Goal: Feedback & Contribution: Contribute content

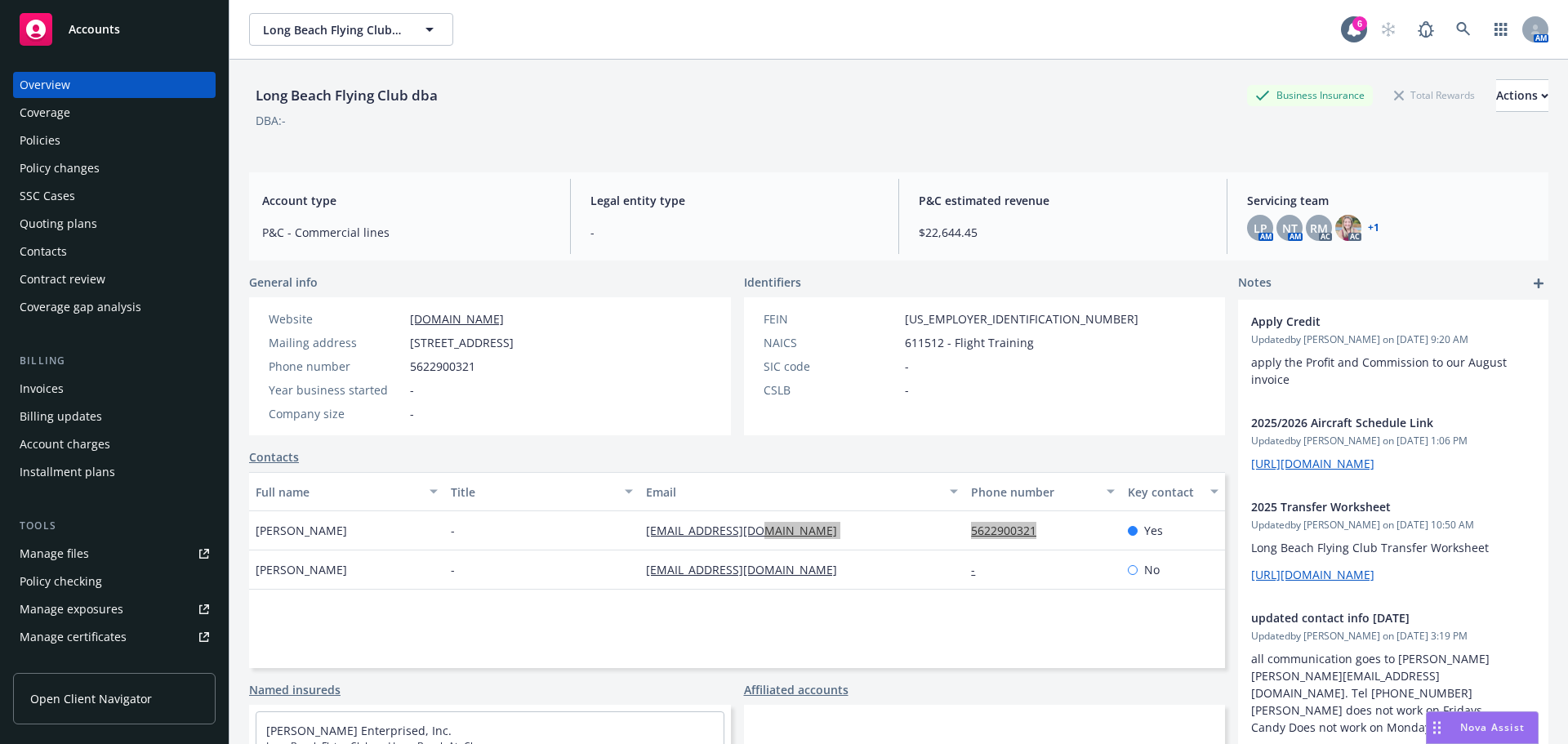
scroll to position [41, 0]
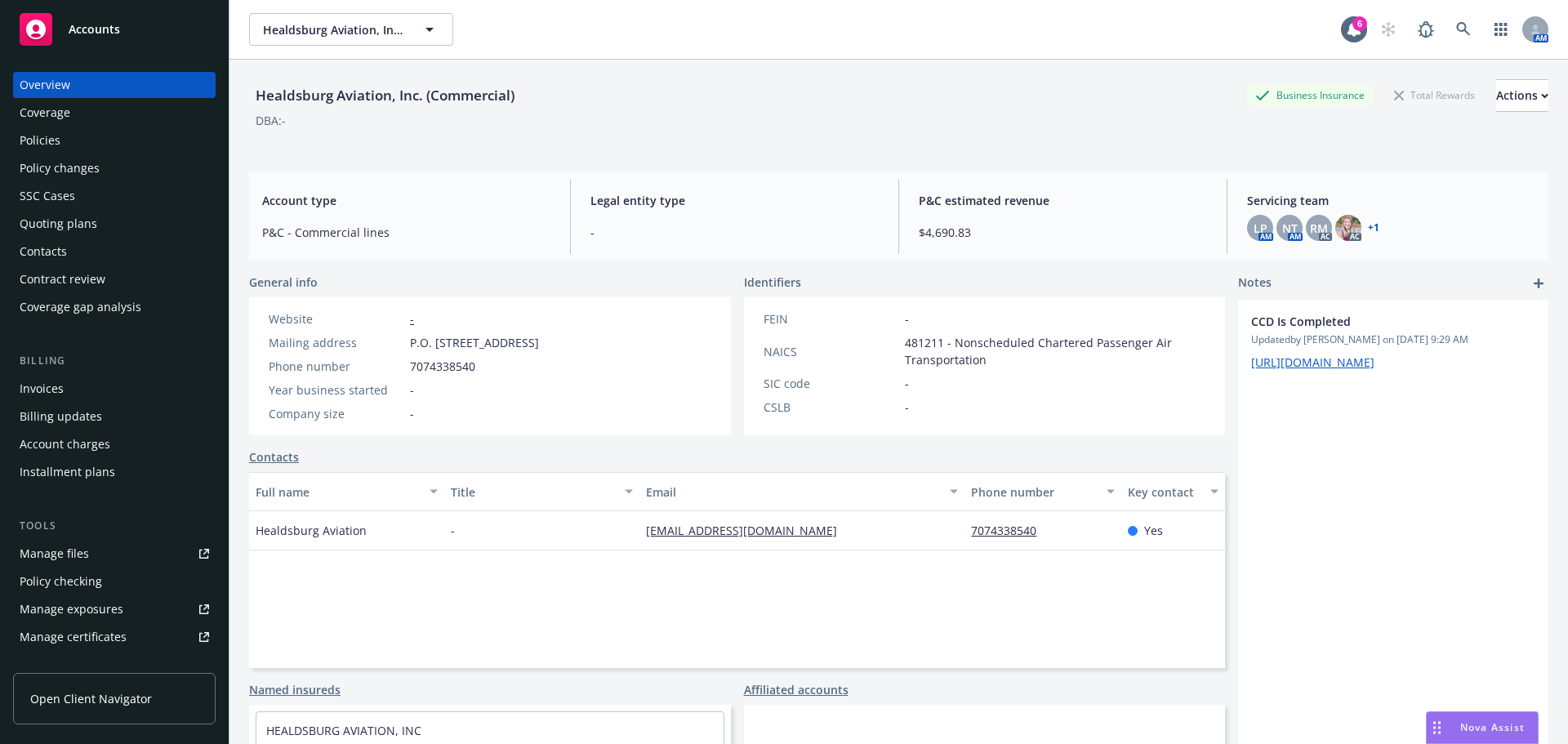
click at [81, 141] on div "Policies" at bounding box center [114, 140] width 189 height 26
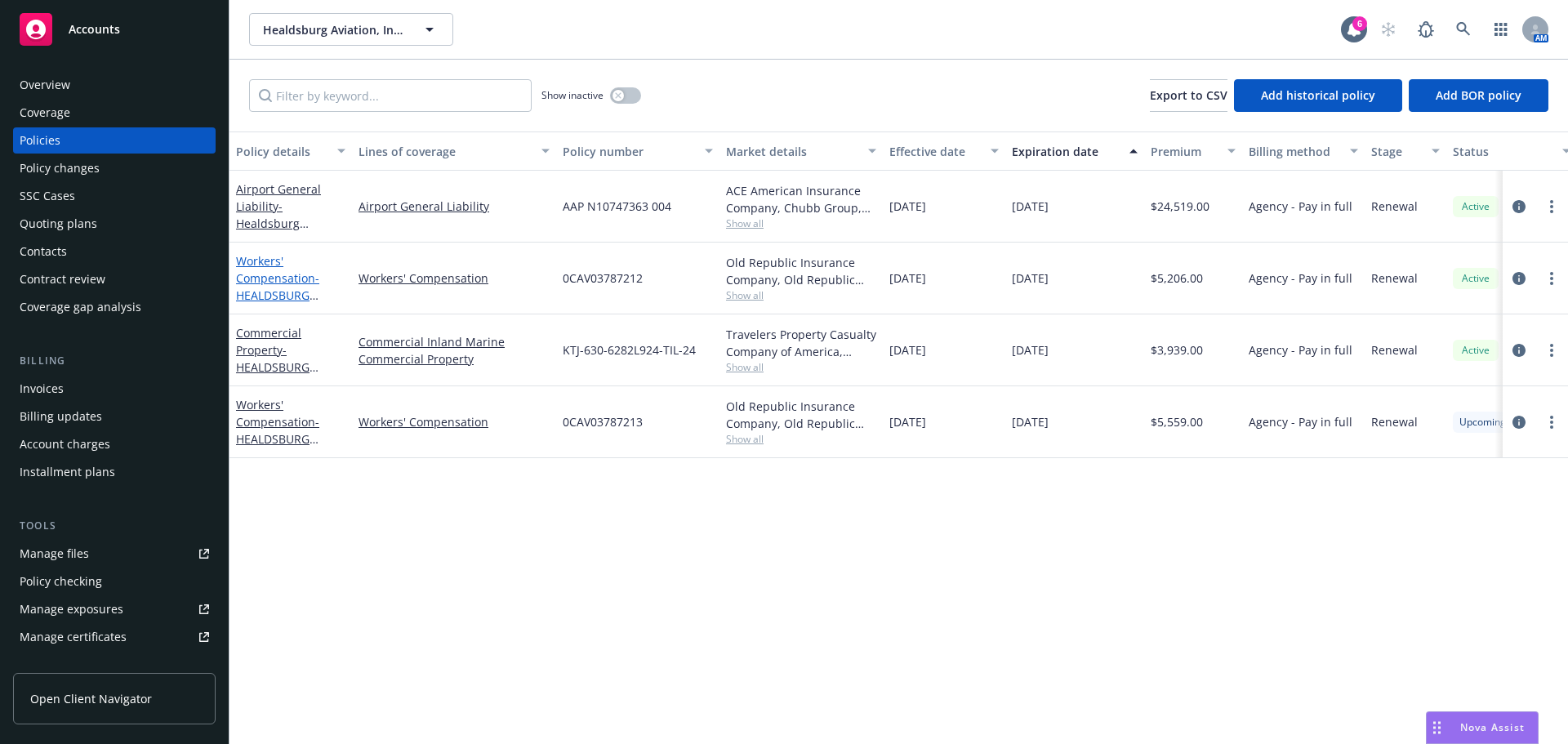
click at [256, 284] on link "Workers' Compensation - HEALDSBURG AVIATION, INC" at bounding box center [277, 286] width 83 height 67
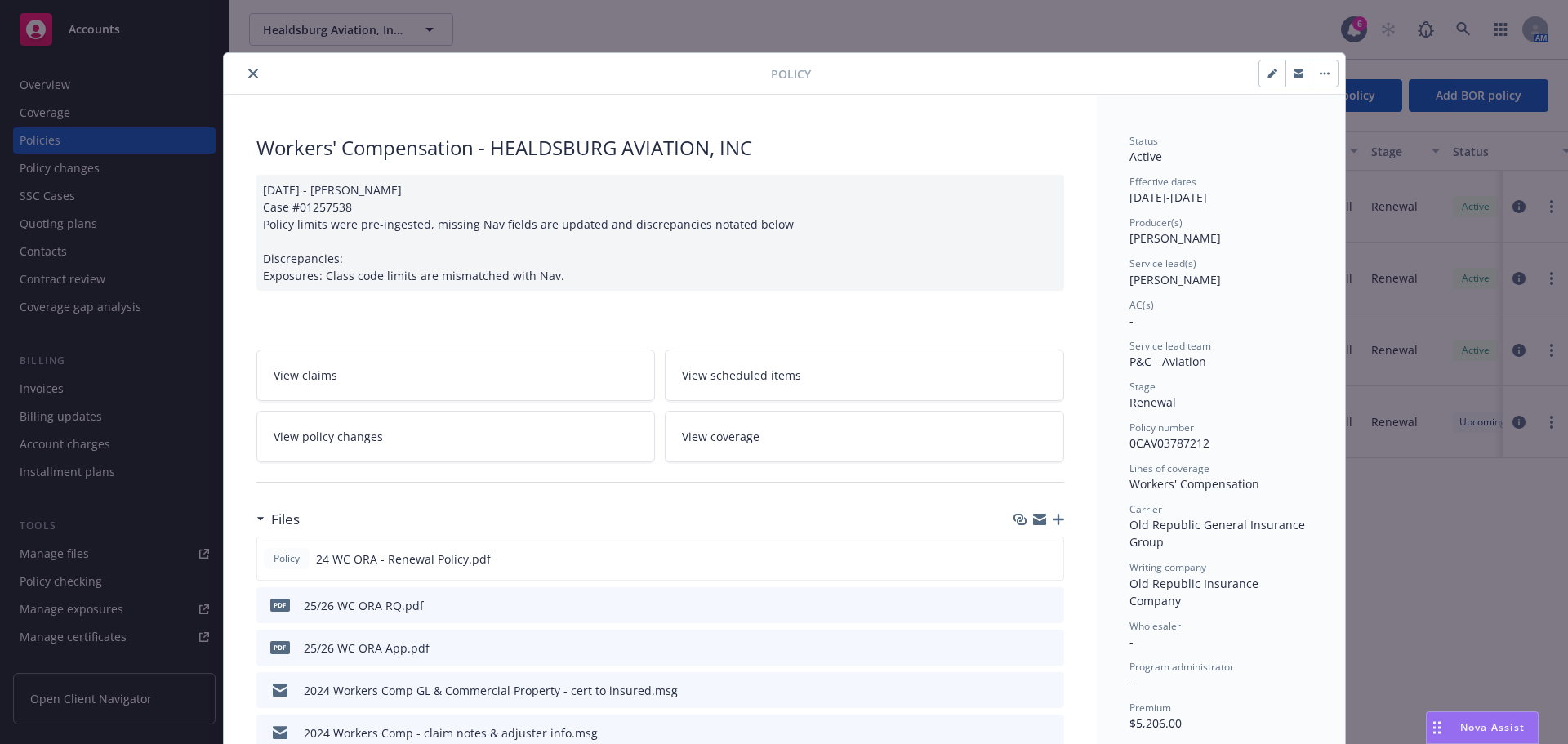
click at [1054, 518] on icon "button" at bounding box center [1058, 520] width 12 height 12
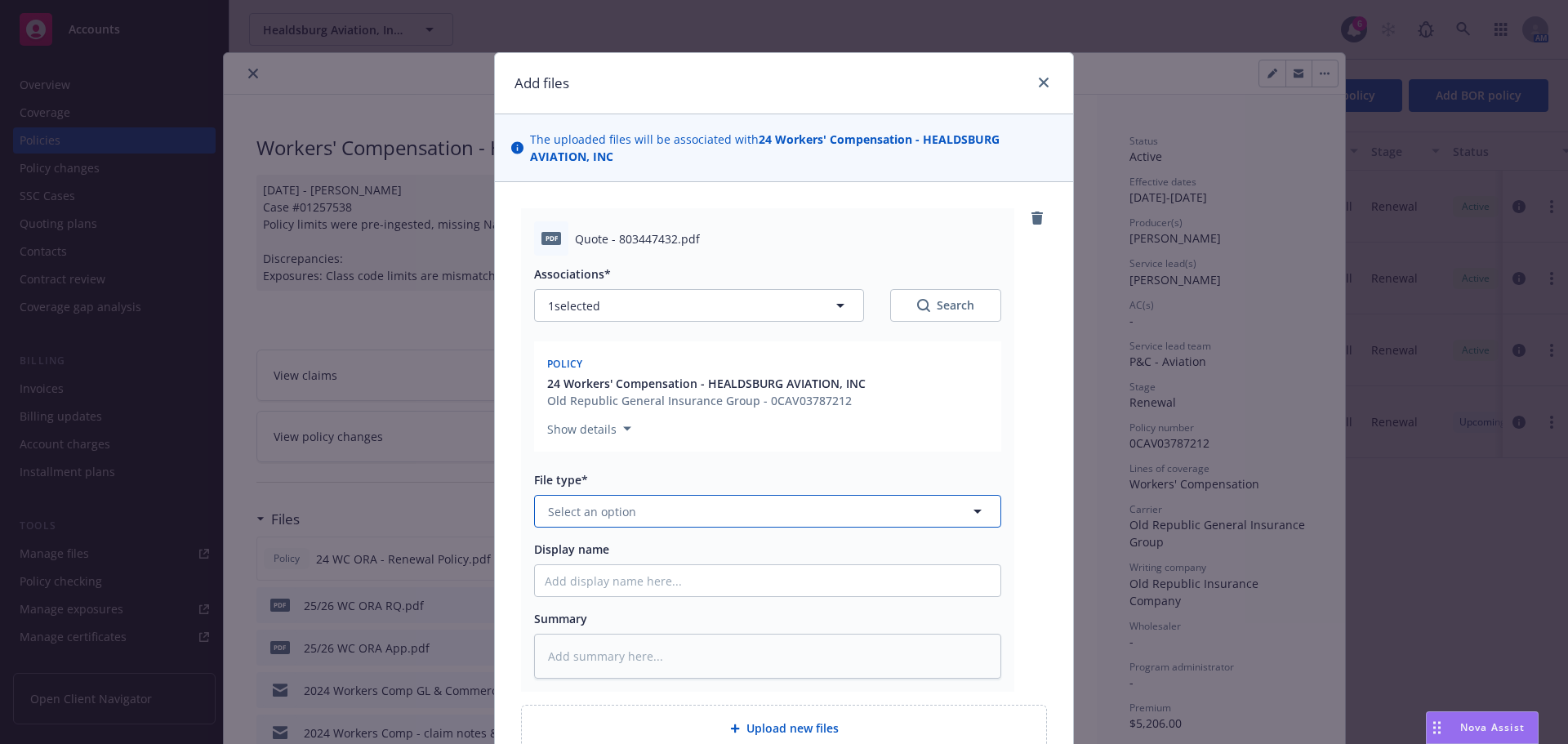
click at [624, 515] on span "Select an option" at bounding box center [592, 512] width 88 height 17
click at [578, 522] on button "Select an option" at bounding box center [767, 512] width 467 height 32
type input "quote"
click at [574, 552] on span "Quote" at bounding box center [568, 556] width 35 height 17
click at [571, 582] on input "Display name" at bounding box center [767, 581] width 466 height 31
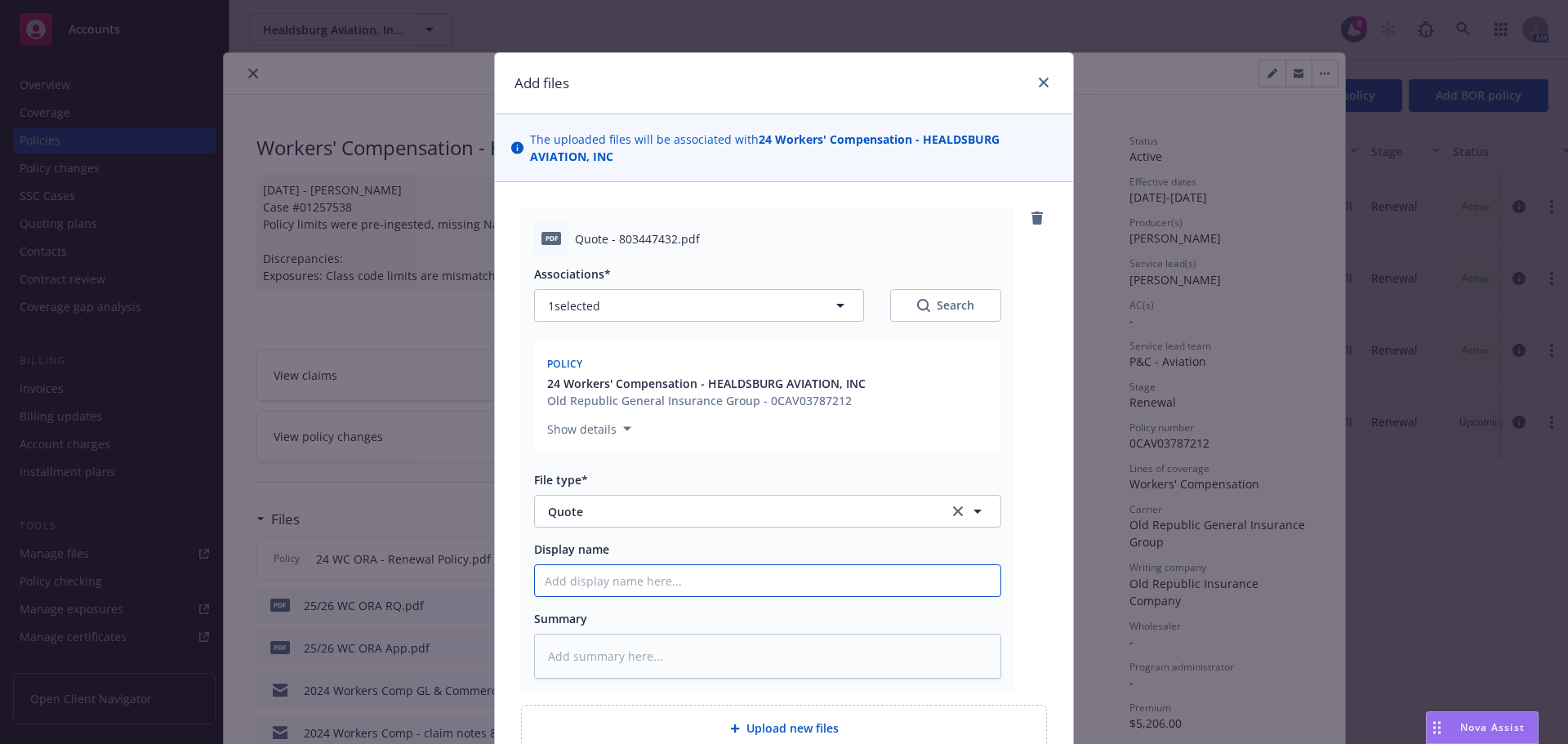
type textarea "x"
type input "2"
type textarea "x"
type input "25"
type textarea "x"
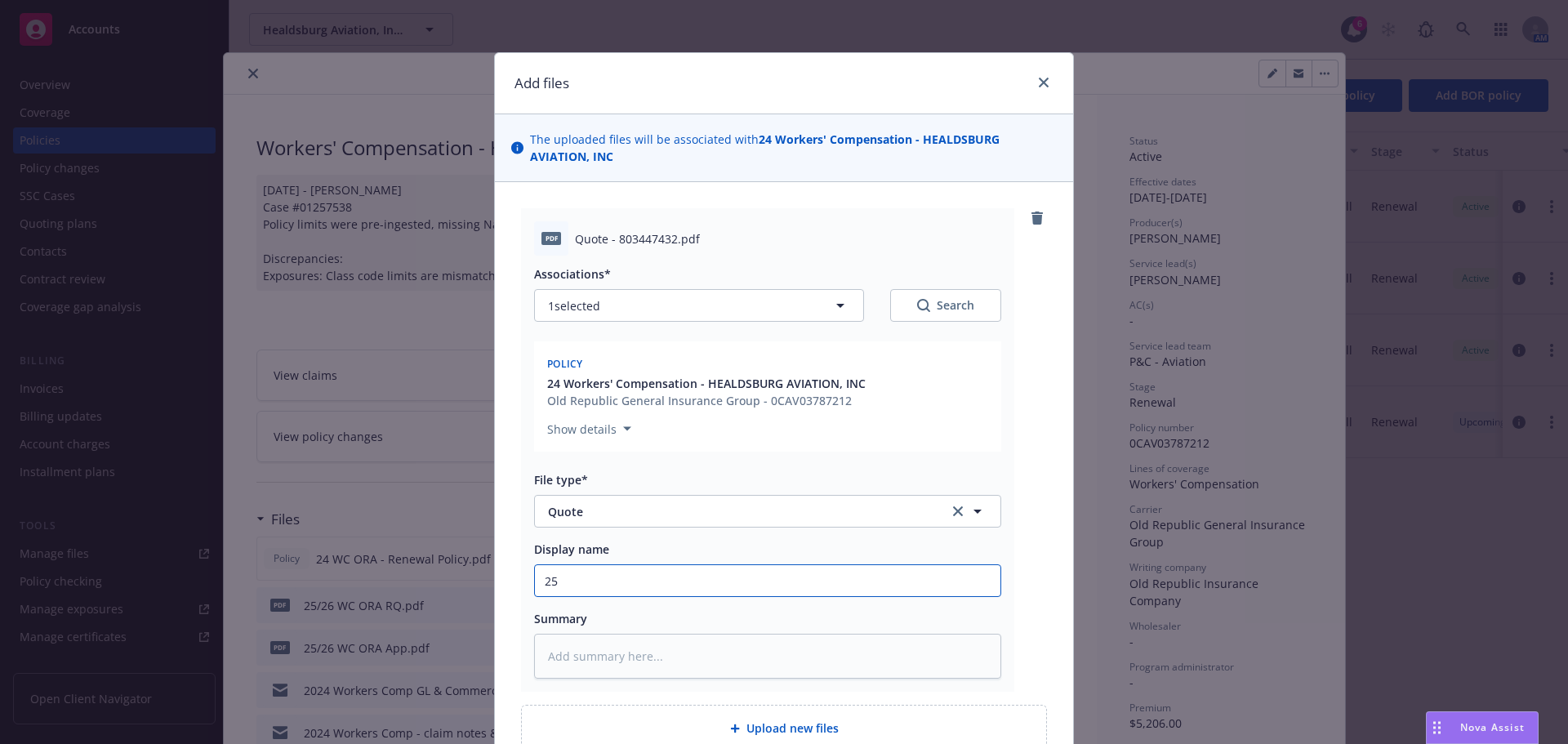
type input "25/"
type textarea "x"
type input "25/2"
type textarea "x"
type input "25/26"
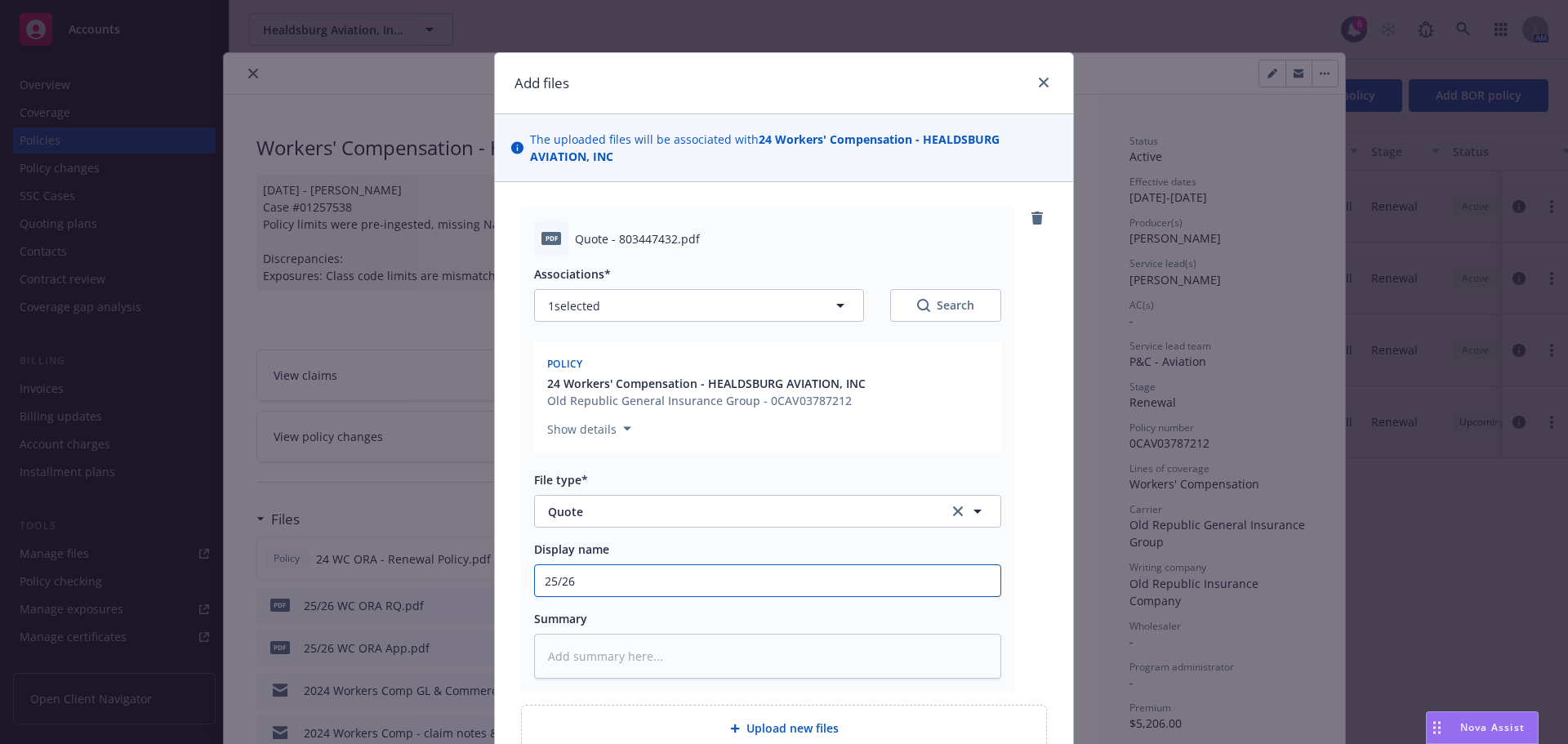
type textarea "x"
type input "25/26"
type textarea "x"
type input "25/26 S"
type textarea "x"
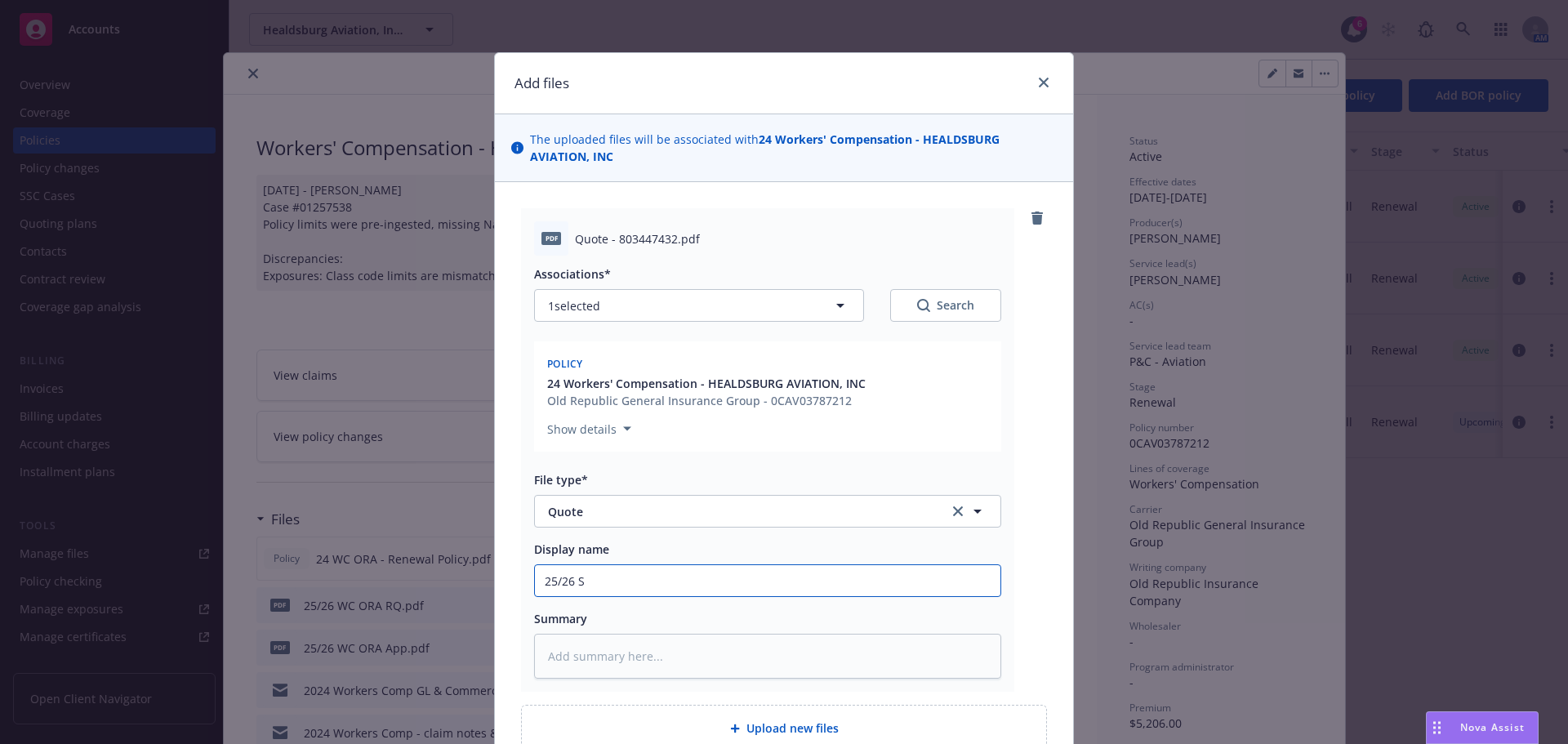
type input "25/26 SA"
type textarea "x"
type input "25/26 S"
type textarea "x"
type input "25/26 Sta"
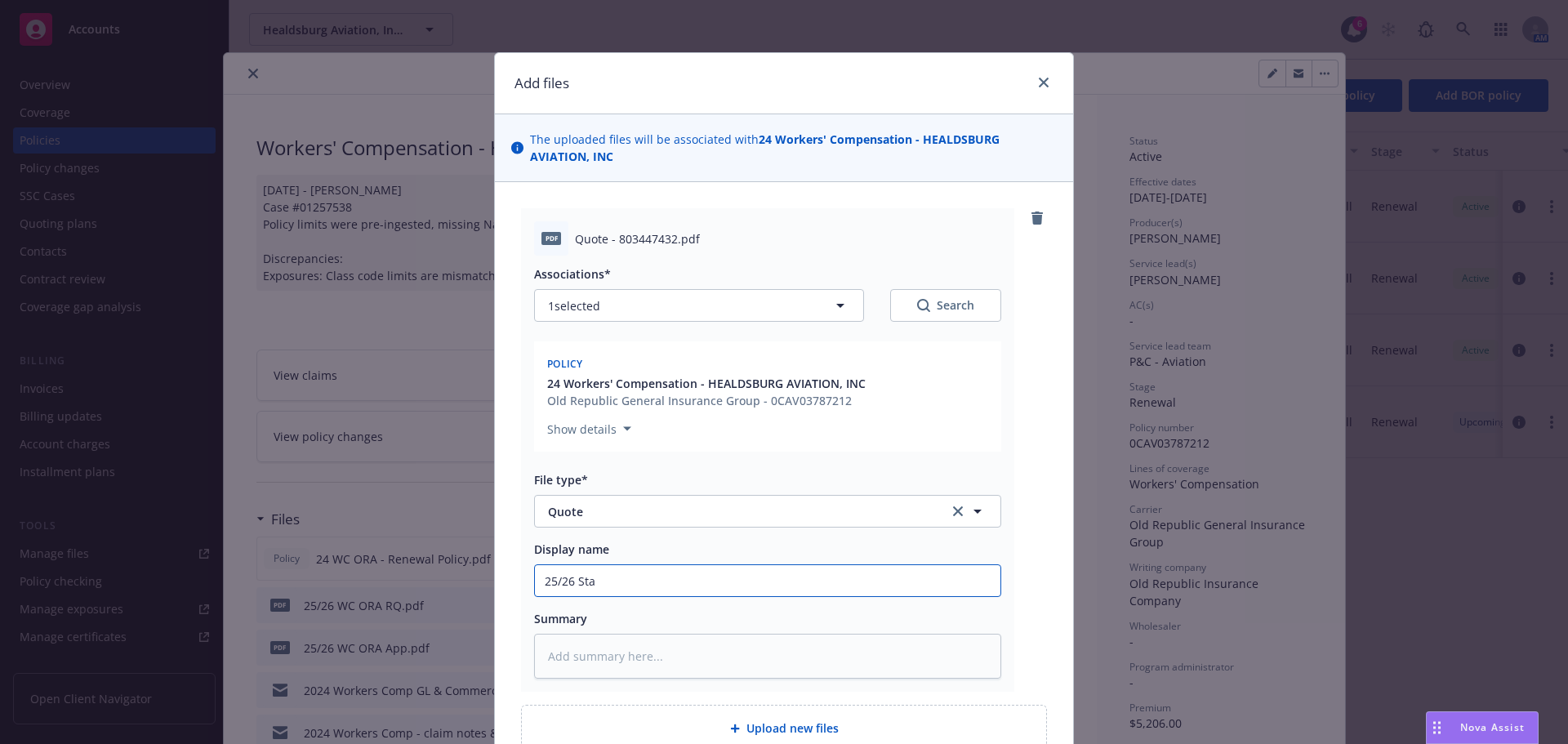
type textarea "x"
type input "25/26 Stat"
type textarea "x"
type input "25/26 State"
type textarea "x"
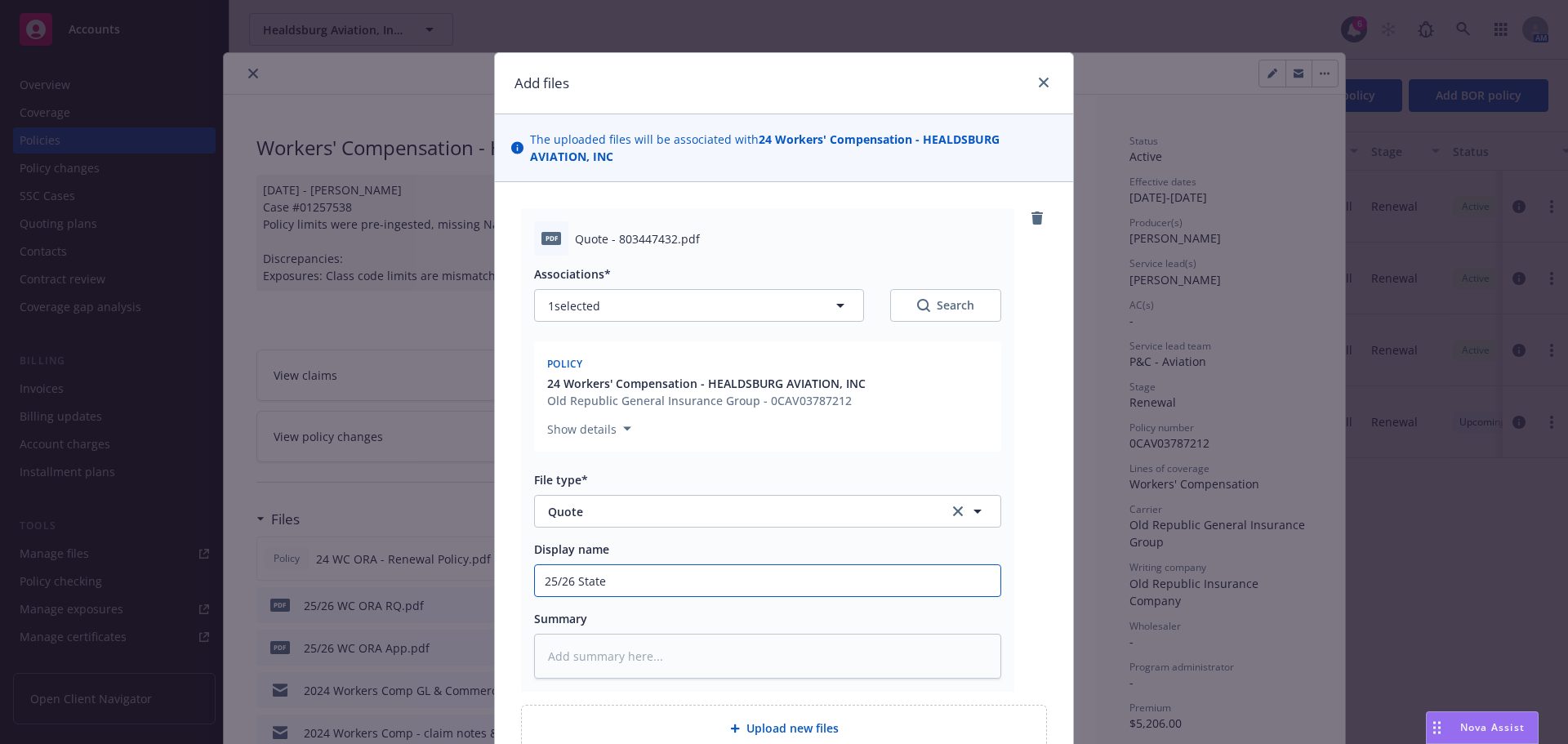
type input "25/26 State"
type textarea "x"
type input "25/26 State Fu"
type textarea "x"
type input "25/26 State Fund"
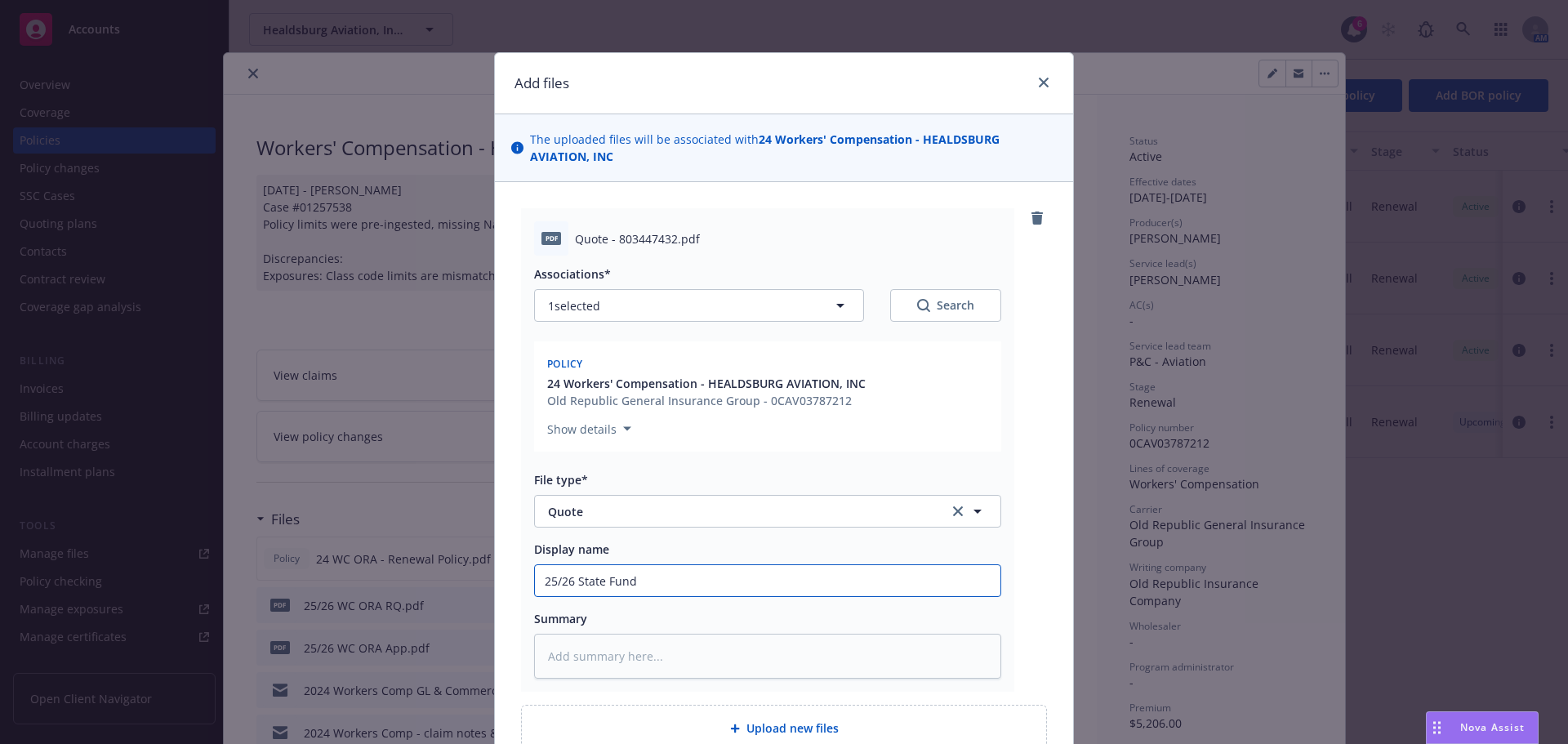
type textarea "x"
type input "25/26 State Fund"
type textarea "x"
type input "25/26 State Fund W"
type textarea "x"
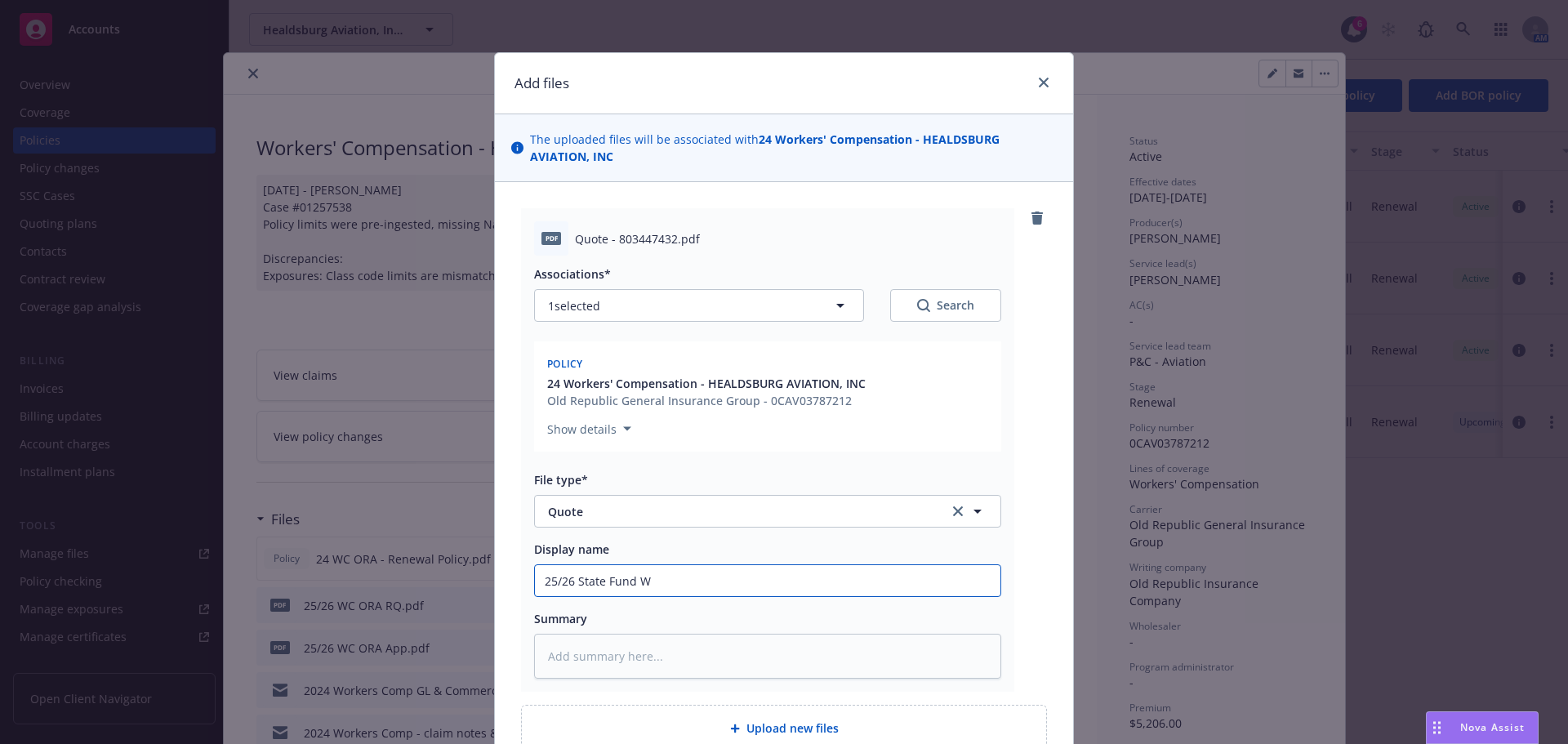
type input "25/26 State Fund WC"
type textarea "x"
type input "25/26 State Fund WC"
type textarea "x"
type input "25/26 State Fund [PERSON_NAME]"
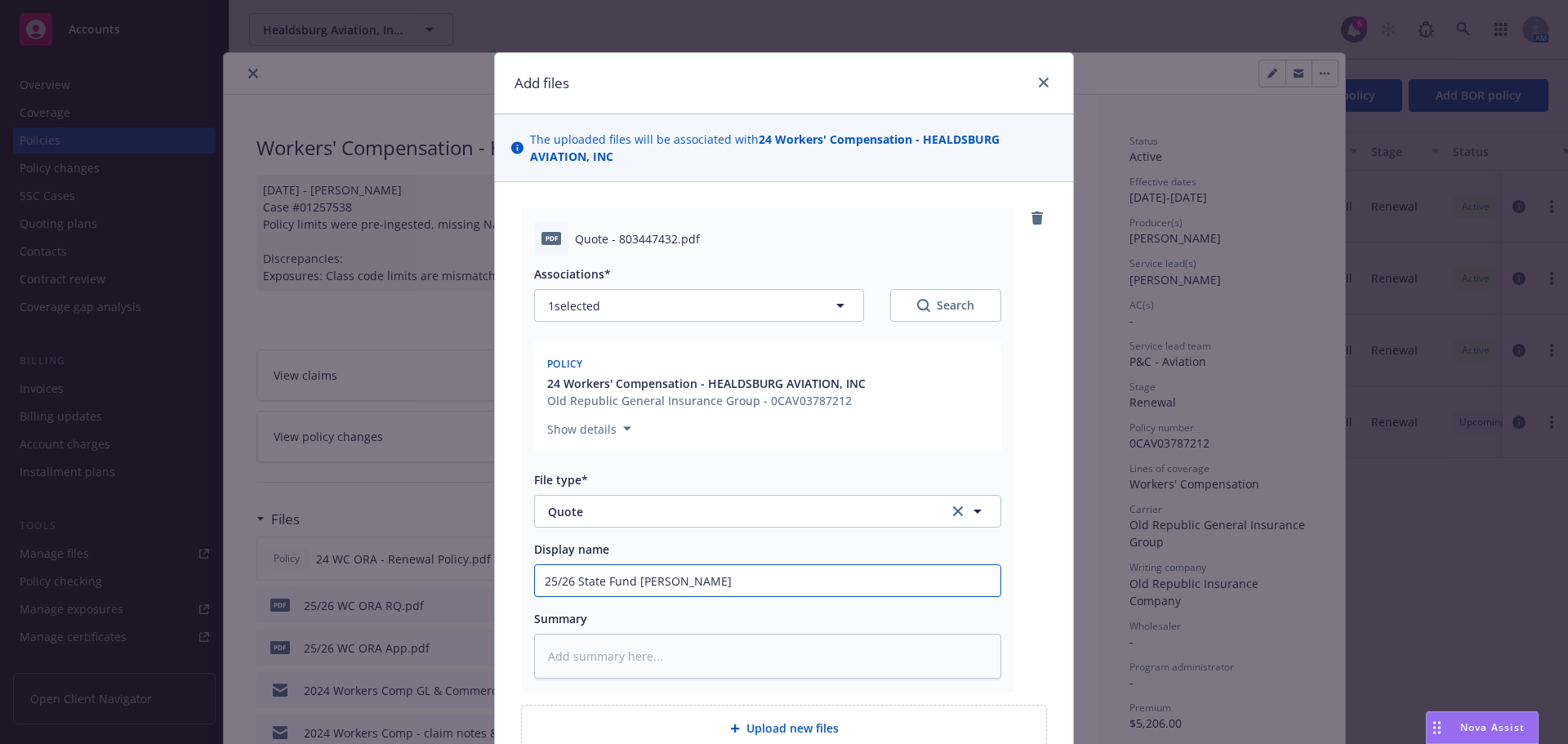
type textarea "x"
type input "25/26 State Fund WC Quo"
type textarea "x"
type input "25/26 State Fund WC Quot"
type textarea "x"
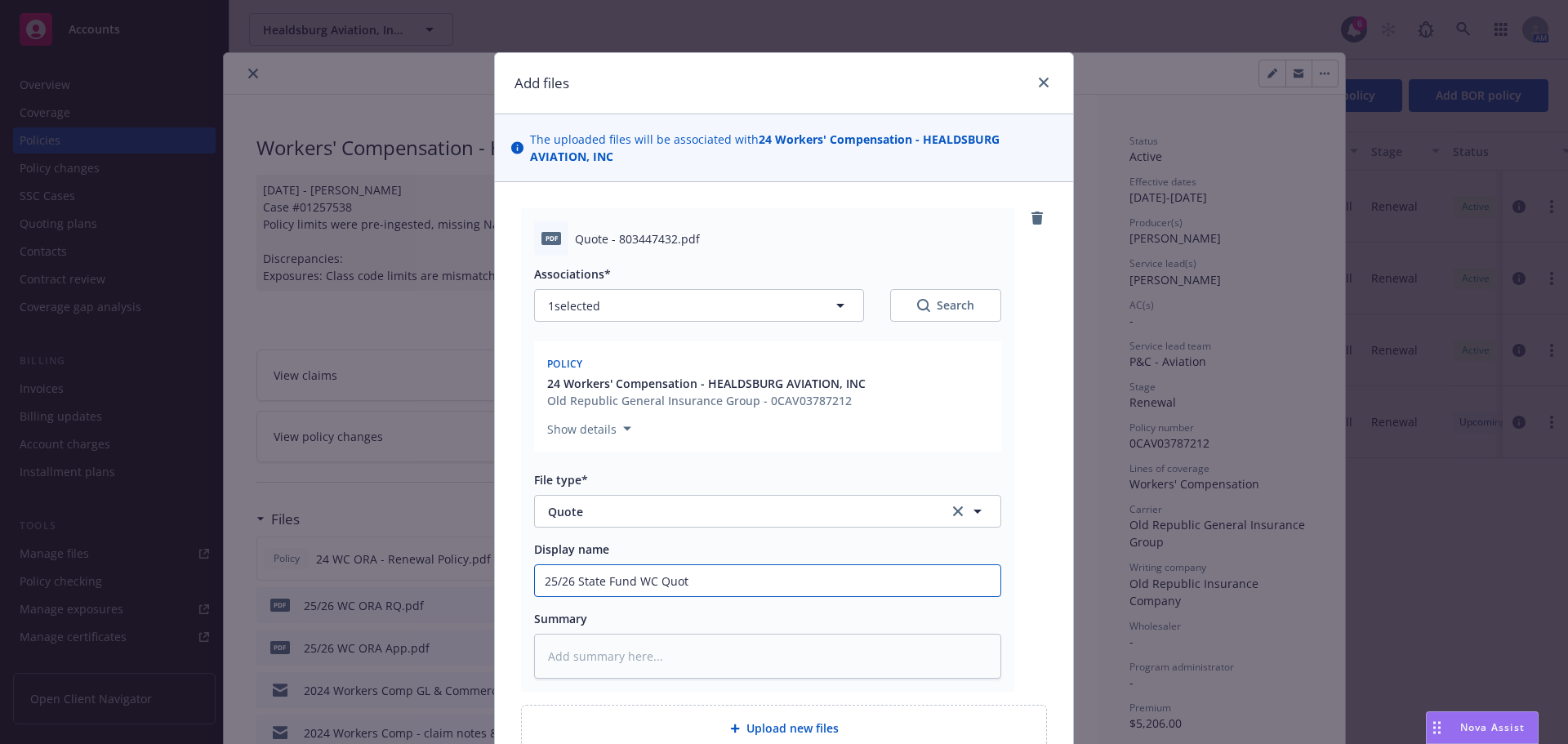
type input "25/26 State Fund WC Quote"
type textarea "x"
type input "25/26 State Fund WC Quote"
type textarea "x"
type input "25/26 State Fund WC Quote $"
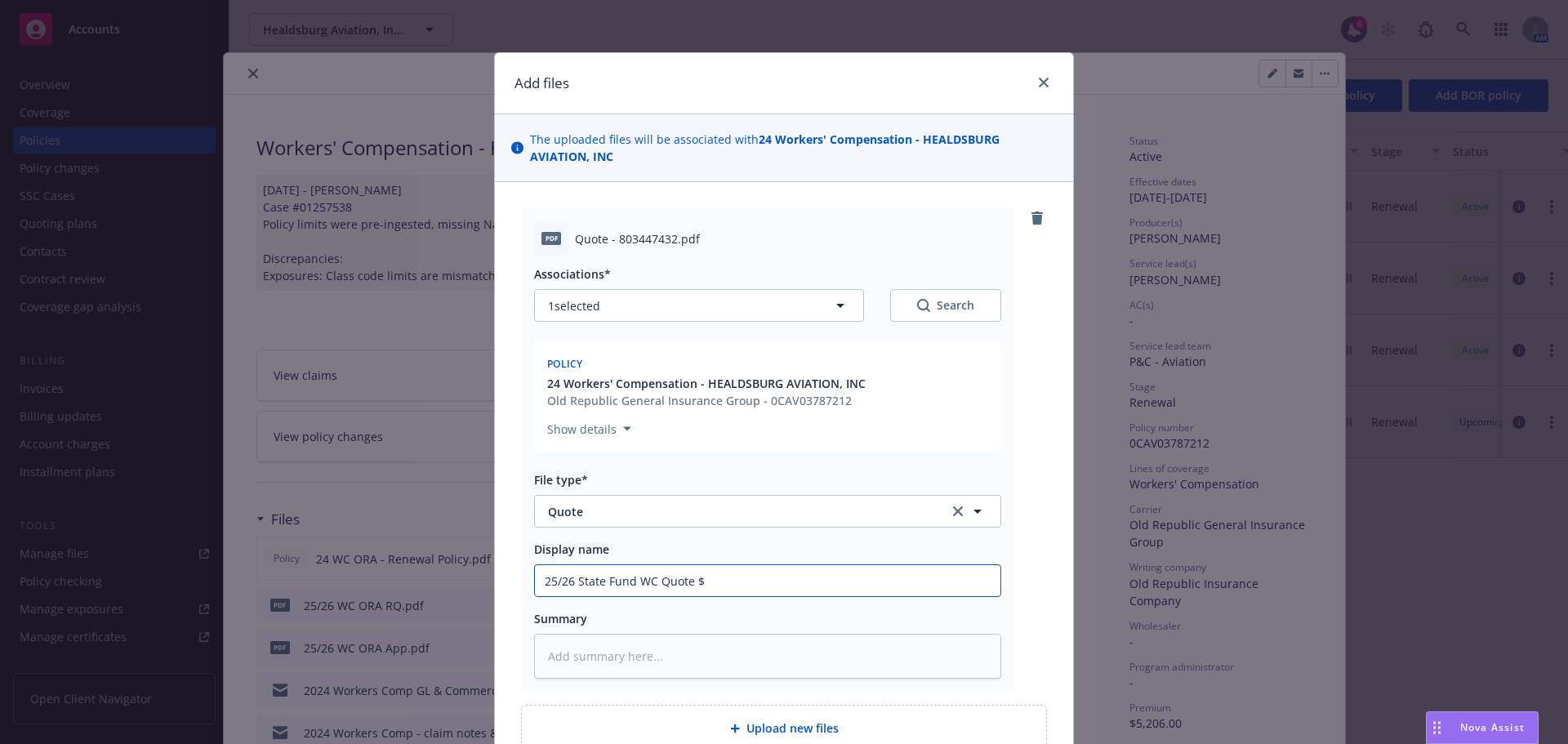
type textarea "x"
type input "25/26 State Fund WC Quote $7"
type textarea "x"
type input "25/26 State Fund WC Quote $7,"
type textarea "x"
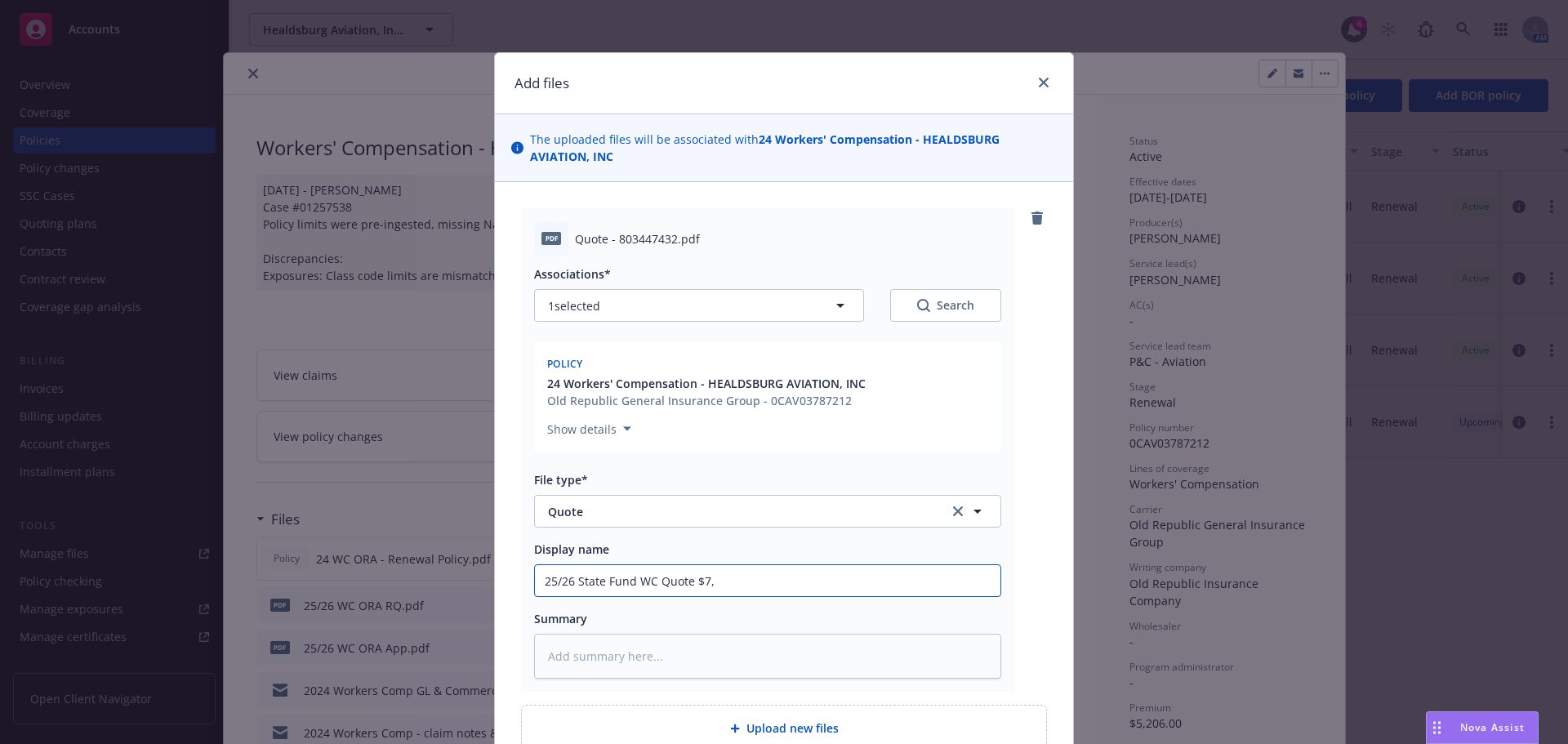
type input "25/26 State Fund WC Quote $7,6"
type textarea "x"
type input "25/26 State Fund WC Quote $7,62"
type textarea "x"
click at [571, 582] on input "25/26 State Fund WC Quote $7,627" at bounding box center [767, 581] width 466 height 31
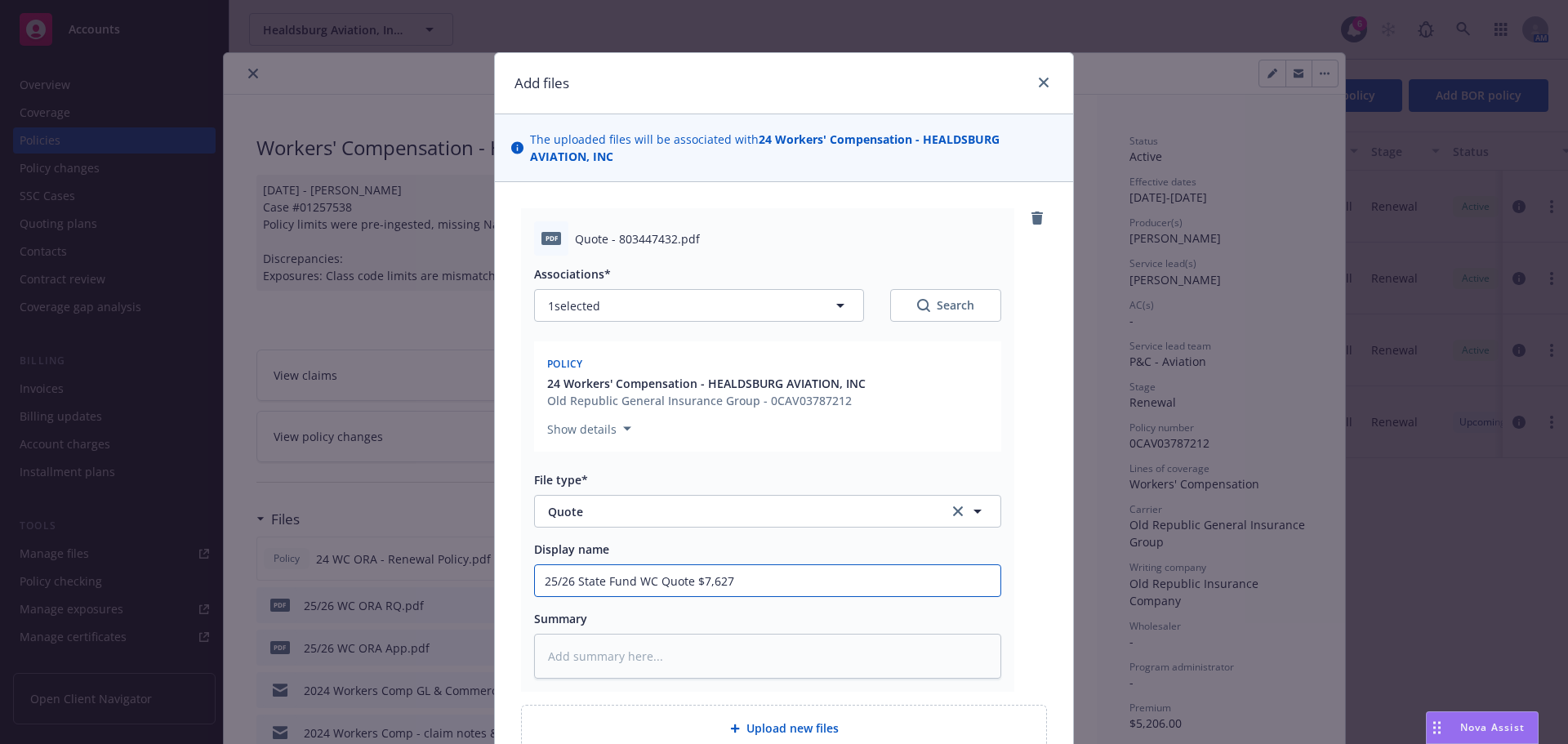
click at [571, 582] on input "25/26 State Fund WC Quote $7,627" at bounding box center [767, 581] width 466 height 31
type input "25/26 State Fund WC Quote $7,627"
click at [559, 660] on textarea at bounding box center [767, 656] width 467 height 45
paste textarea "25/26 State Fund WC Quote $7,627"
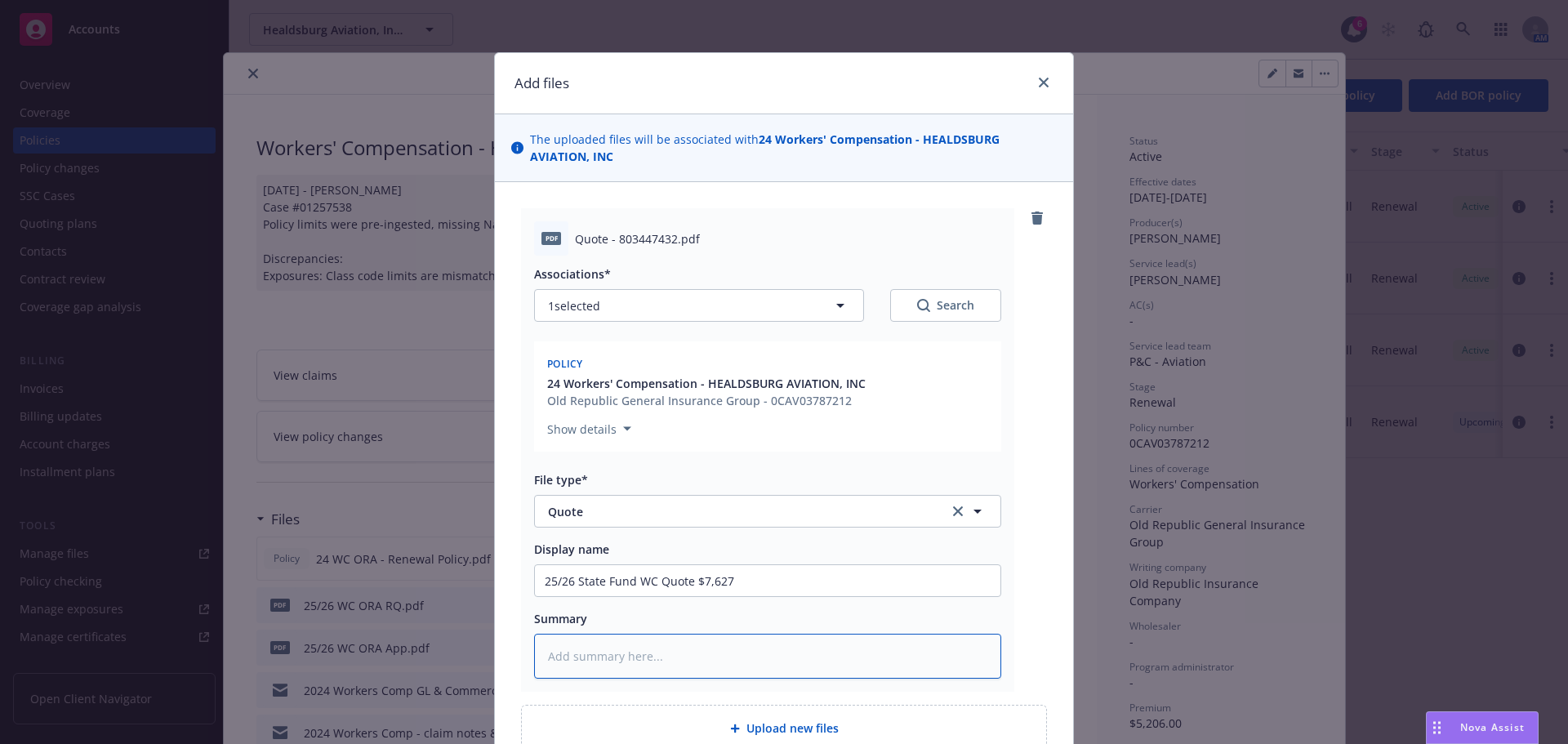
type textarea "x"
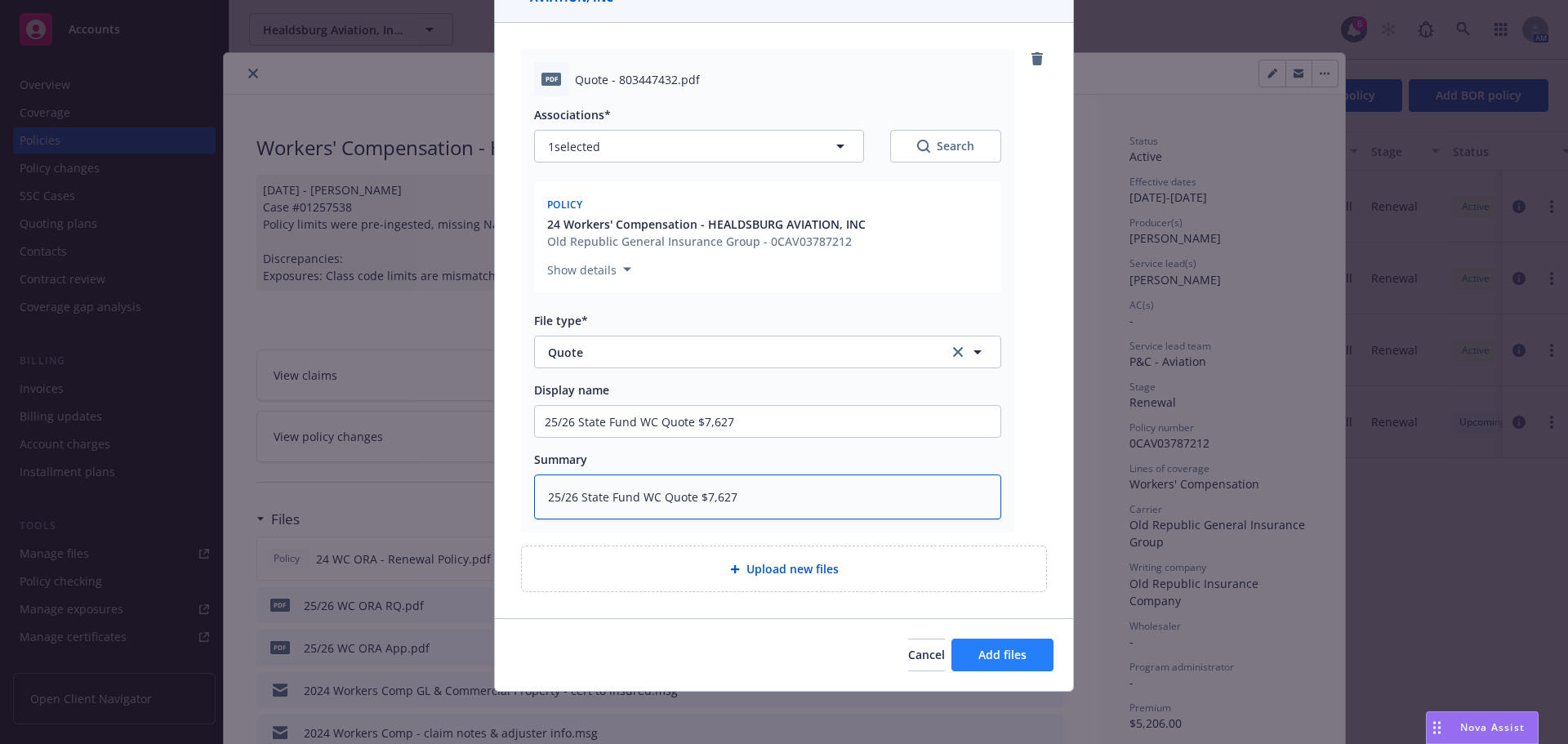
type textarea "25/26 State Fund WC Quote $7,627"
click at [1021, 659] on button "Add files" at bounding box center [1002, 655] width 102 height 32
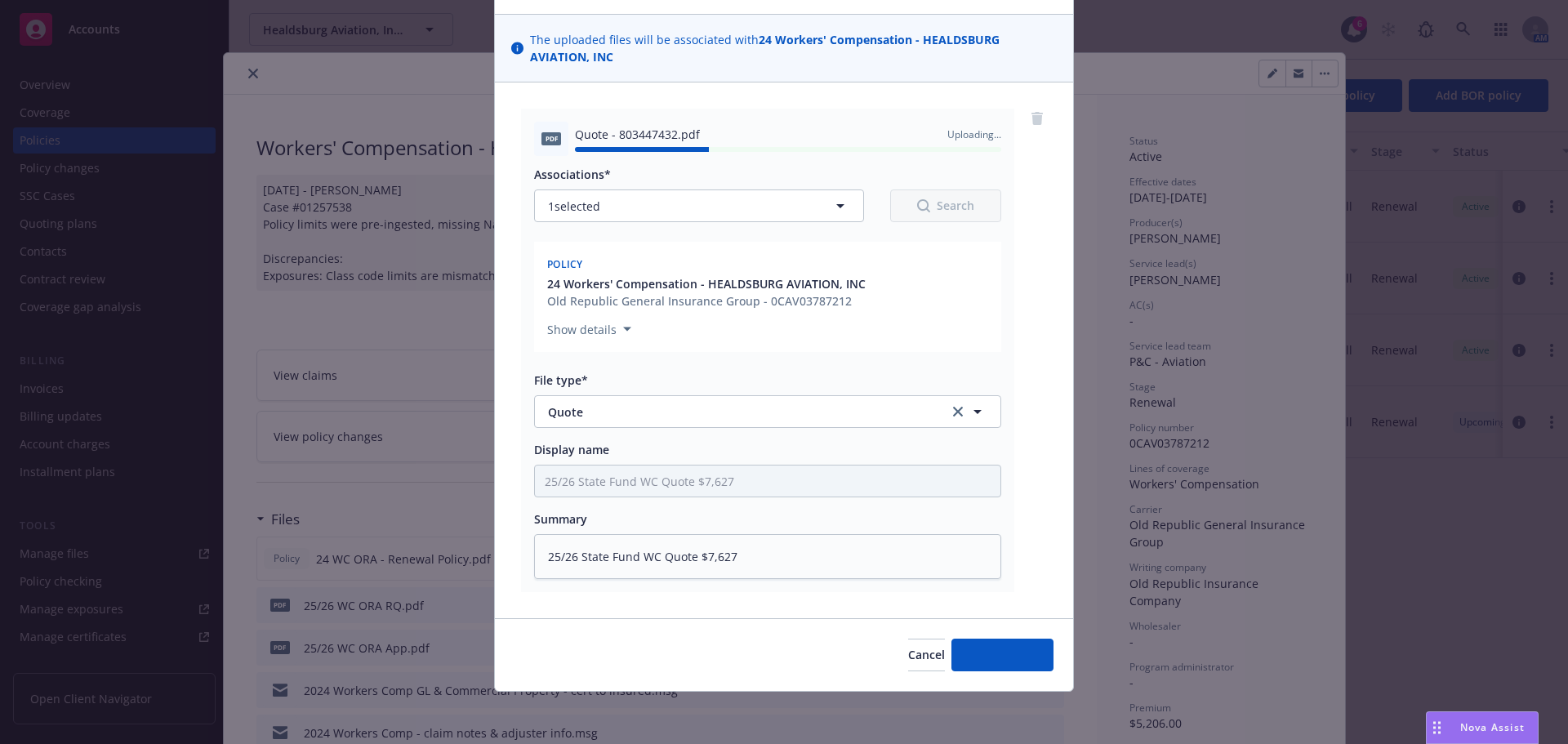
type textarea "x"
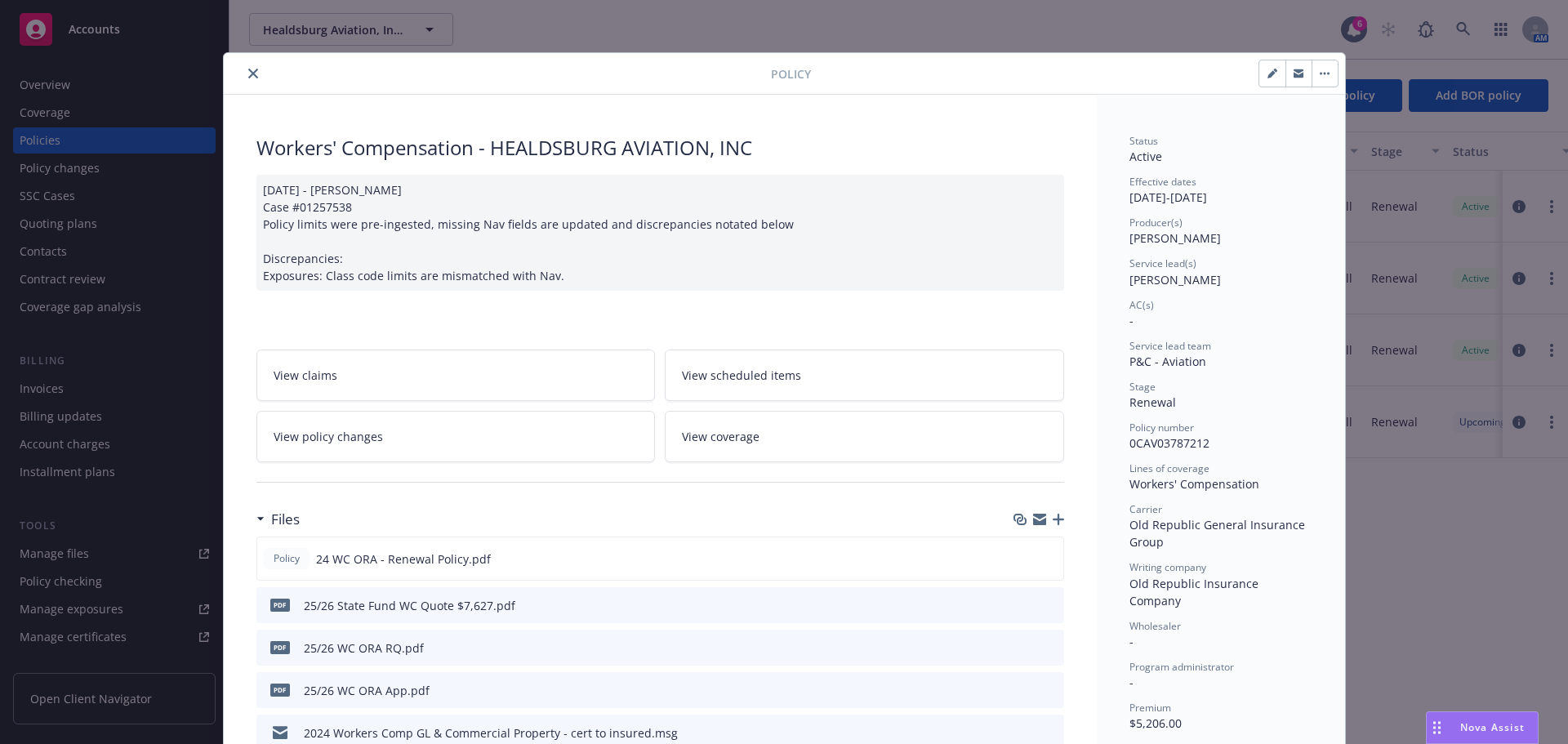
drag, startPoint x: 228, startPoint y: 68, endPoint x: 249, endPoint y: 75, distance: 22.1
click at [231, 68] on div at bounding box center [501, 74] width 541 height 20
click at [248, 76] on icon "close" at bounding box center [253, 73] width 10 height 10
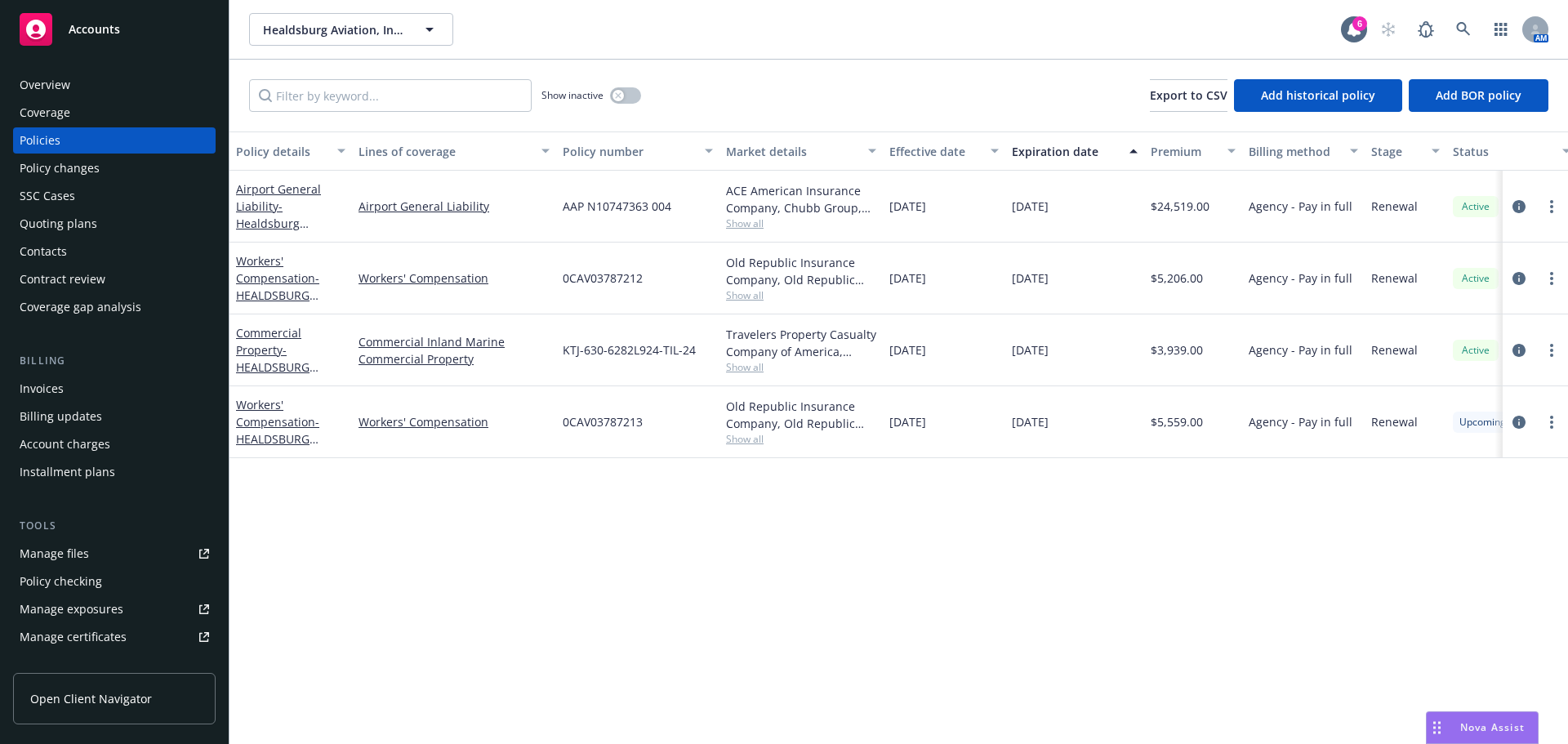
click at [54, 90] on div "Overview" at bounding box center [45, 84] width 50 height 26
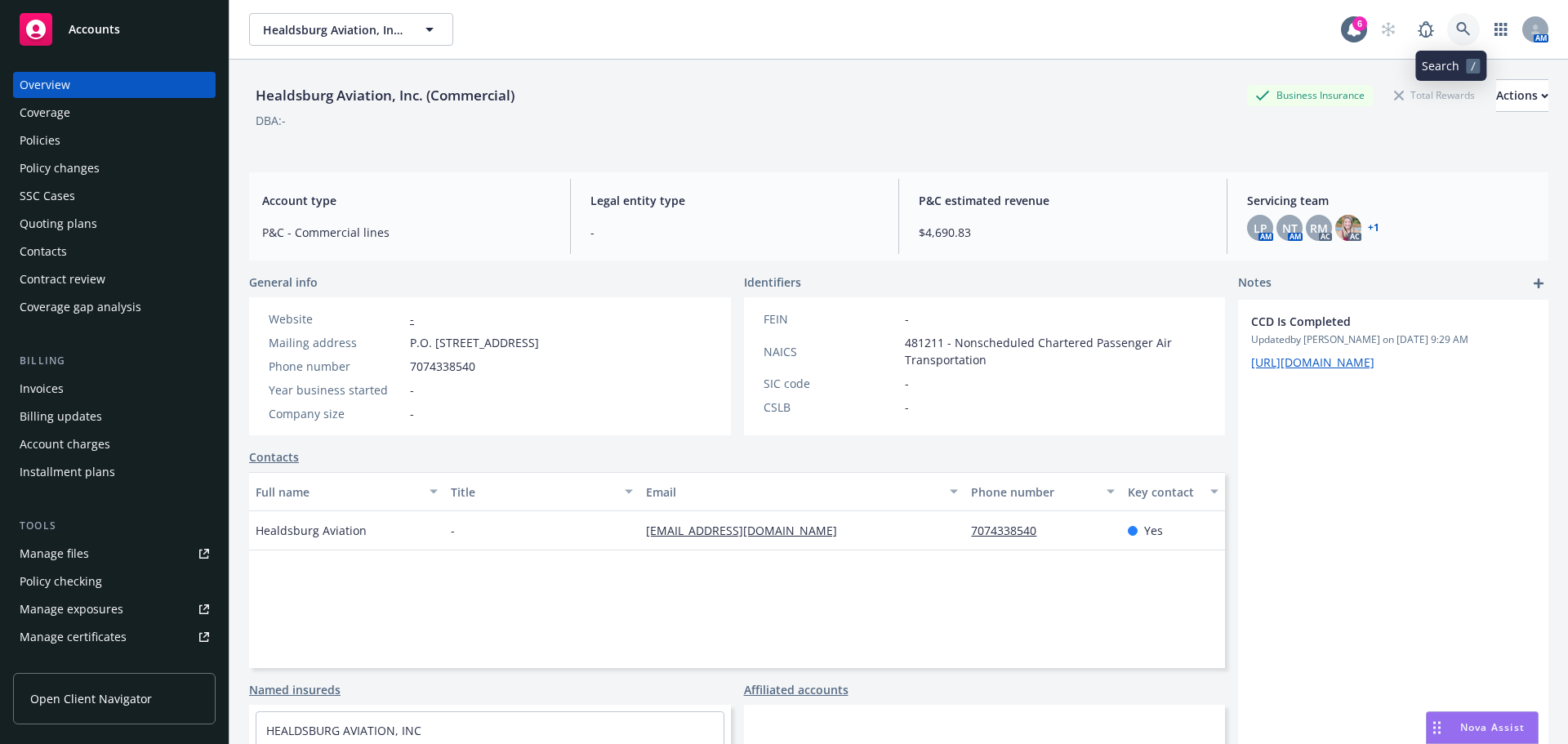
click at [1447, 21] on link at bounding box center [1463, 30] width 32 height 32
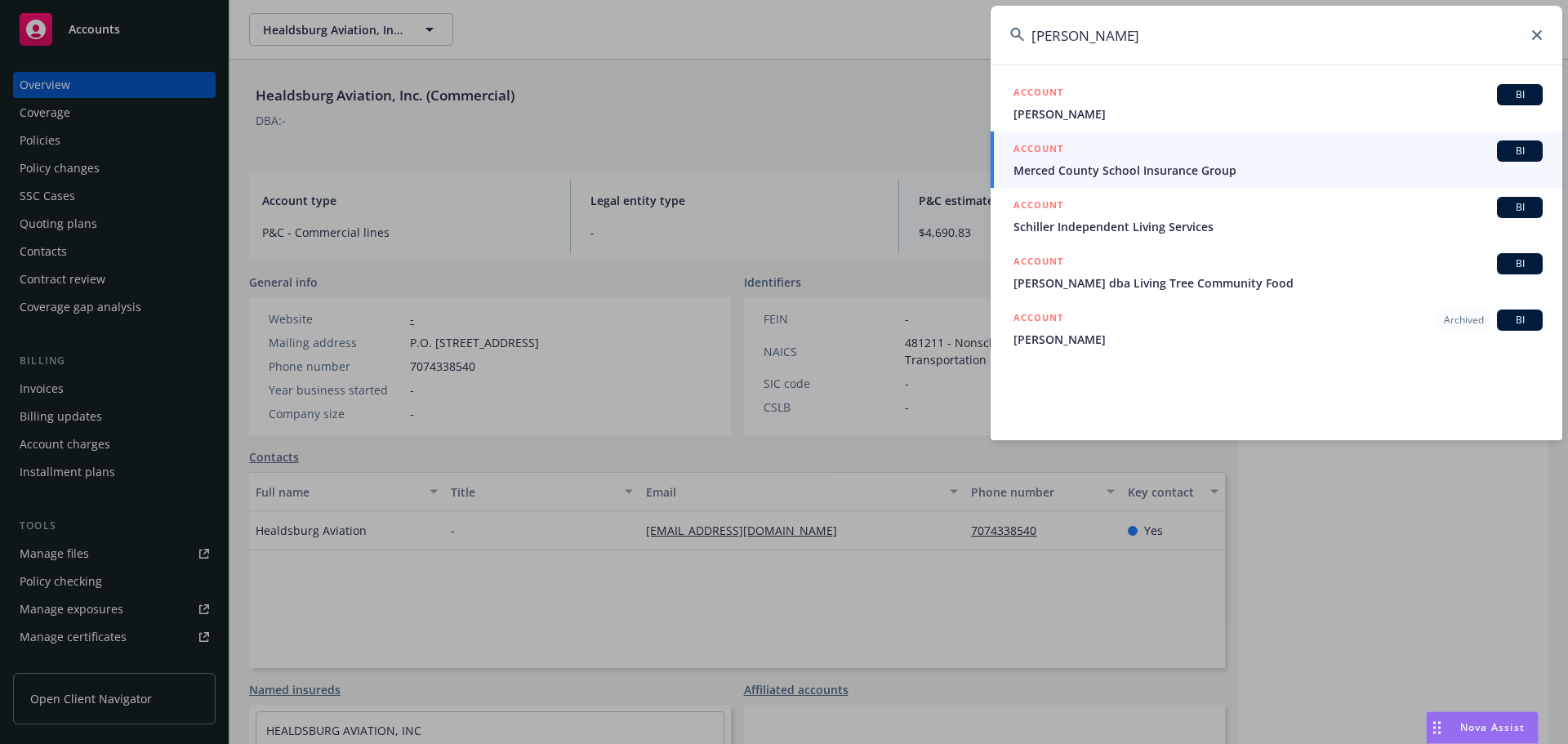
click at [1165, 41] on input "[PERSON_NAME]" at bounding box center [1276, 35] width 571 height 59
click at [1104, 48] on input "[PERSON_NAME]" at bounding box center [1276, 35] width 571 height 59
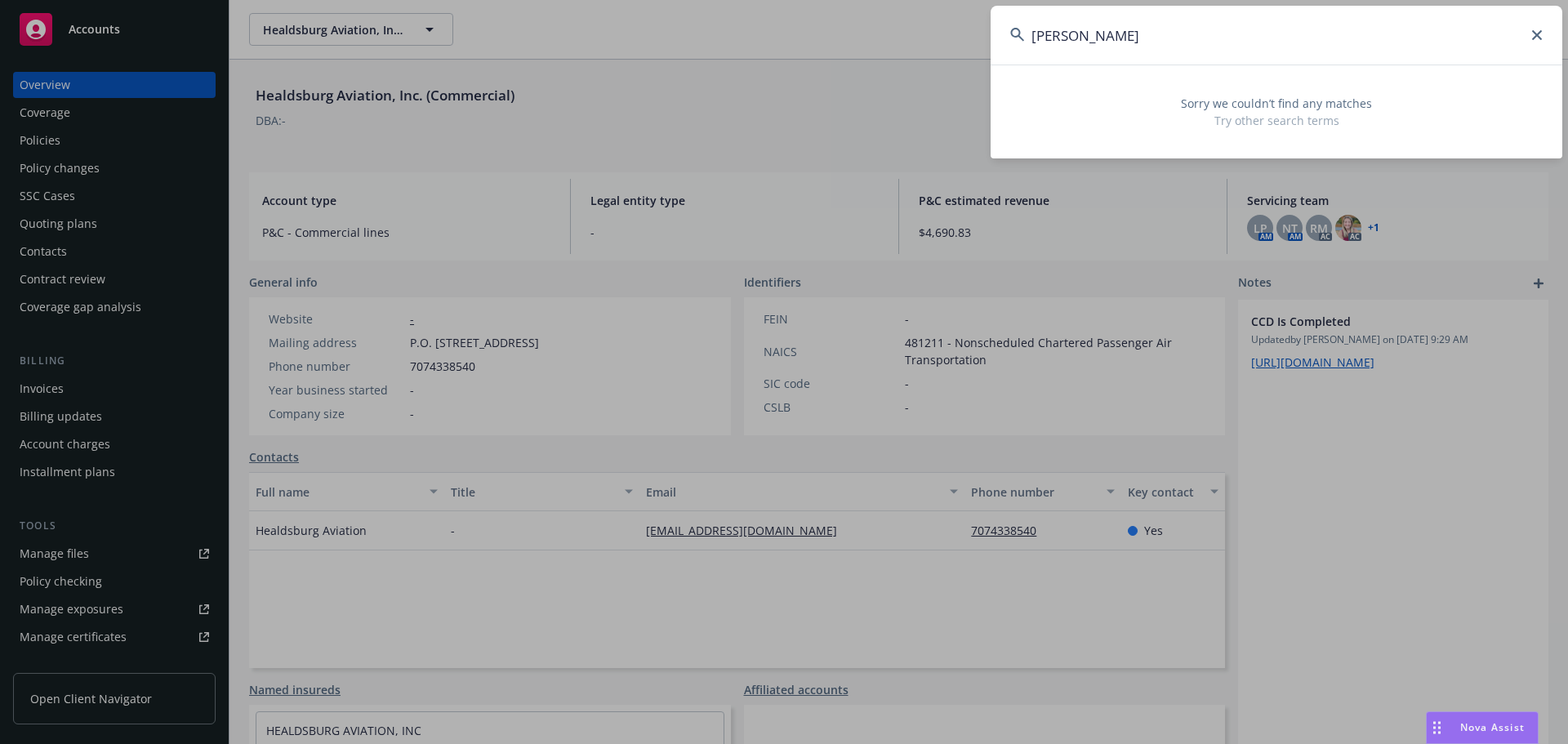
type input "[PERSON_NAME]"
click at [1542, 35] on input "[PERSON_NAME]" at bounding box center [1276, 35] width 571 height 59
click at [1539, 33] on icon at bounding box center [1537, 35] width 10 height 10
